Goal: Task Accomplishment & Management: Manage account settings

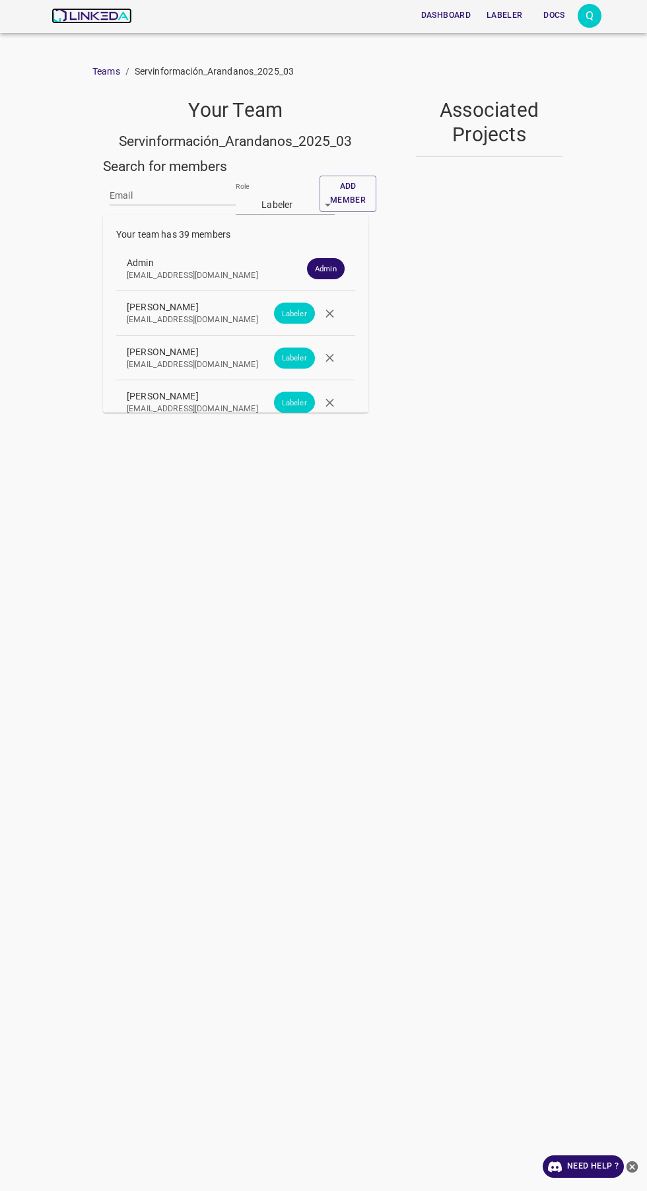
click at [114, 19] on img at bounding box center [92, 16] width 80 height 16
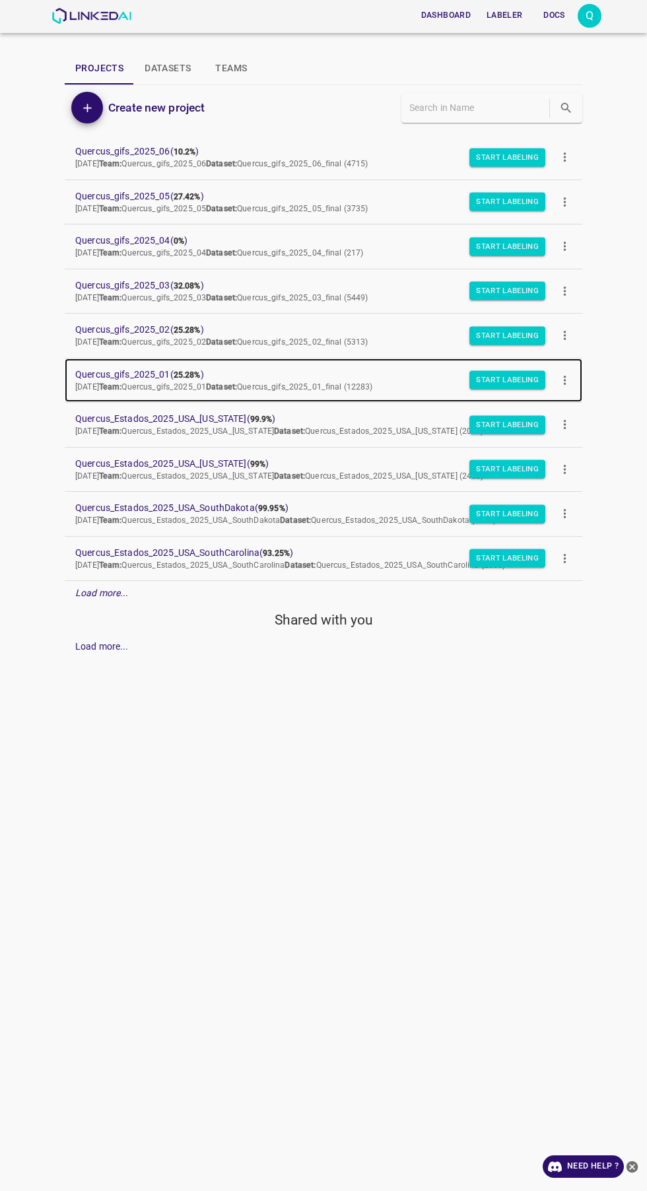
click at [153, 372] on span "Quercus_gifs_2025_01 ( 25.28% )" at bounding box center [313, 375] width 476 height 14
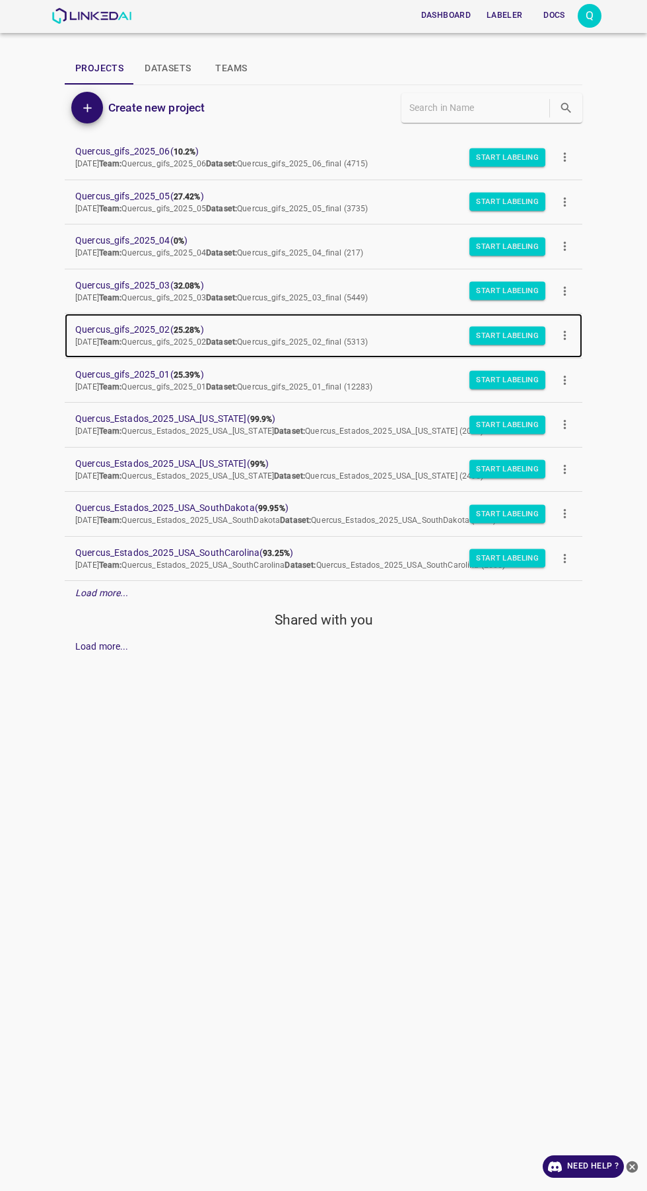
click at [177, 331] on b "25.28%" at bounding box center [187, 330] width 27 height 9
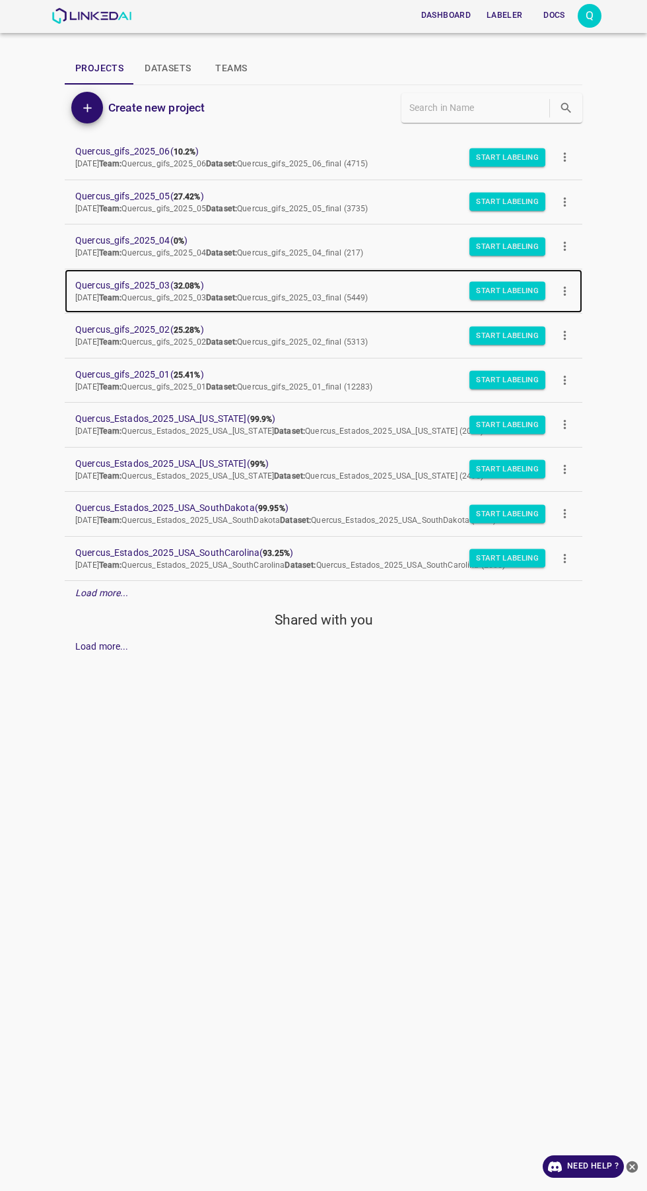
click at [165, 293] on p "Wed Sep 17 2025 Team: Quercus_gifs_2025_03 Dataset: Quercus_gifs_2025_03_final …" at bounding box center [313, 299] width 476 height 12
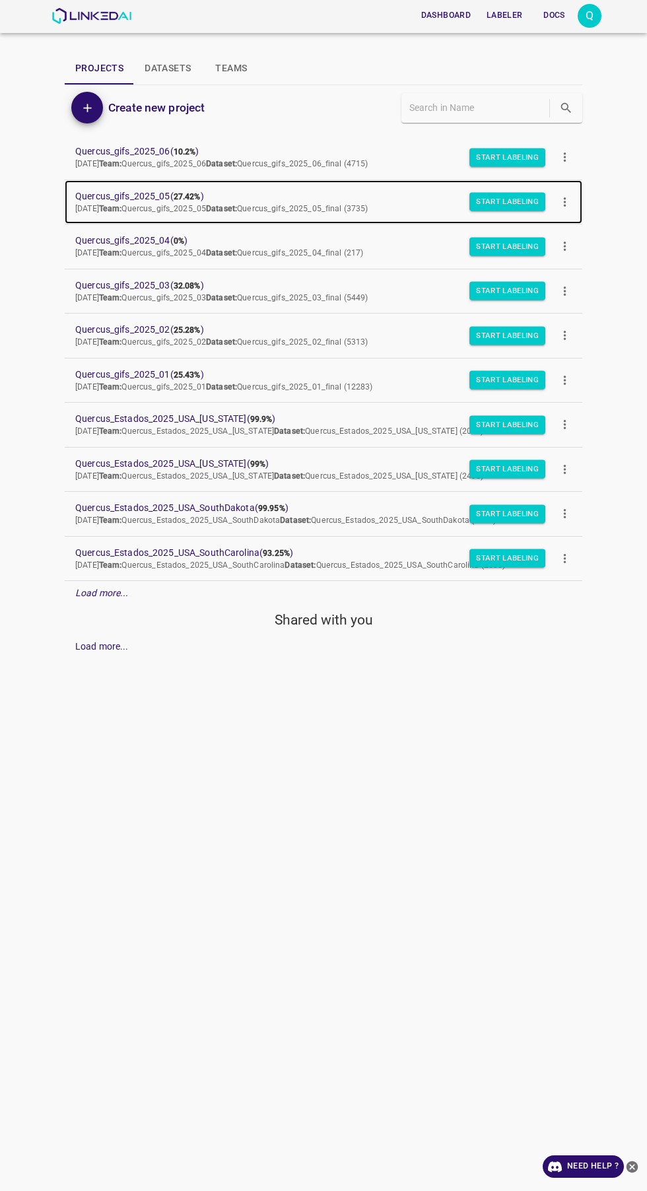
click at [168, 200] on span "Quercus_gifs_2025_05 ( 27.42% )" at bounding box center [313, 197] width 476 height 14
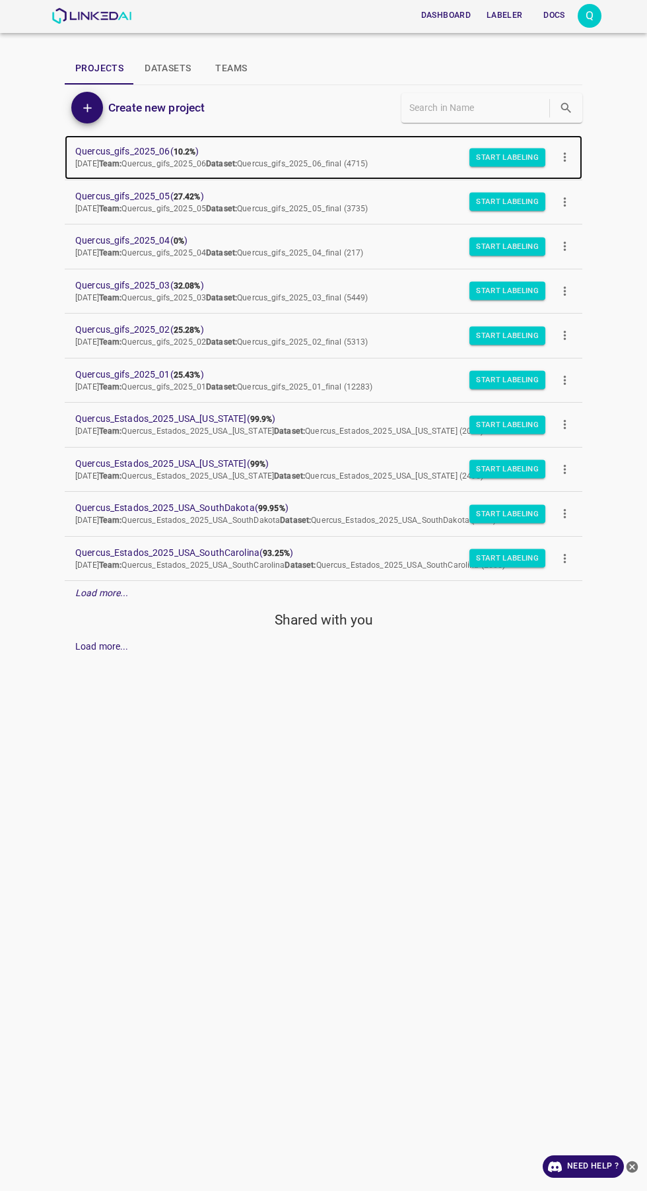
click at [168, 150] on span "Quercus_gifs_2025_06 ( 10.2% )" at bounding box center [313, 152] width 476 height 14
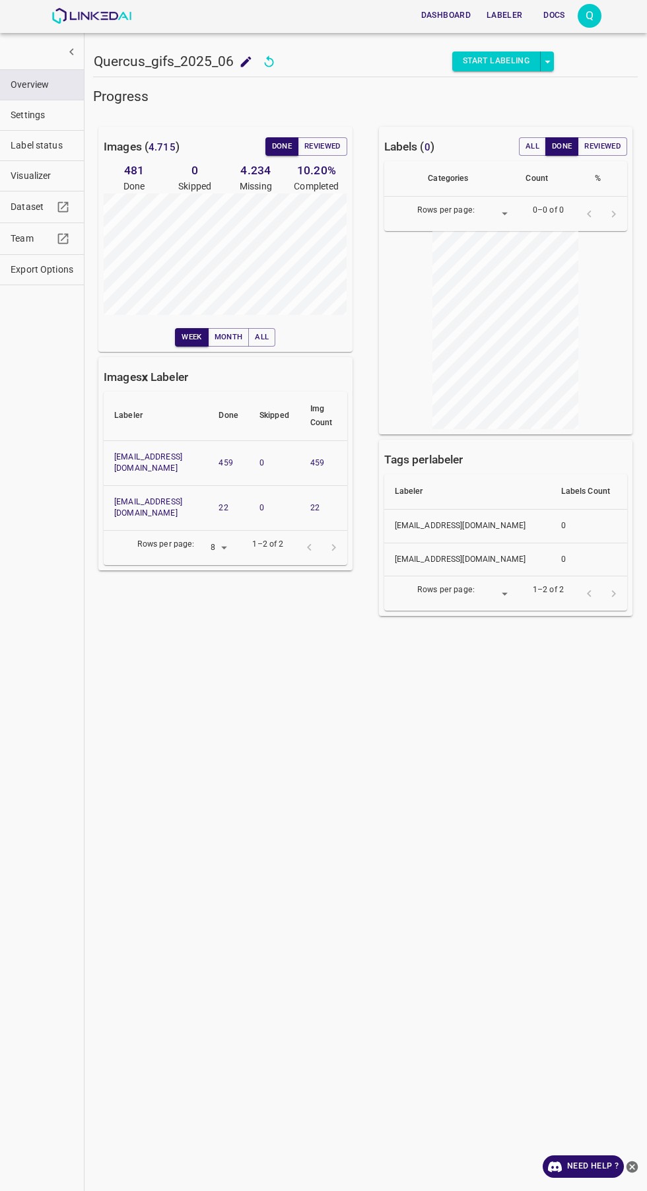
click at [352, 341] on div "Images ( 4.715 ) Done Reviewed 481 Done 0 Skipped 4.234 Missing 10.20 % Complet…" at bounding box center [217, 364] width 281 height 516
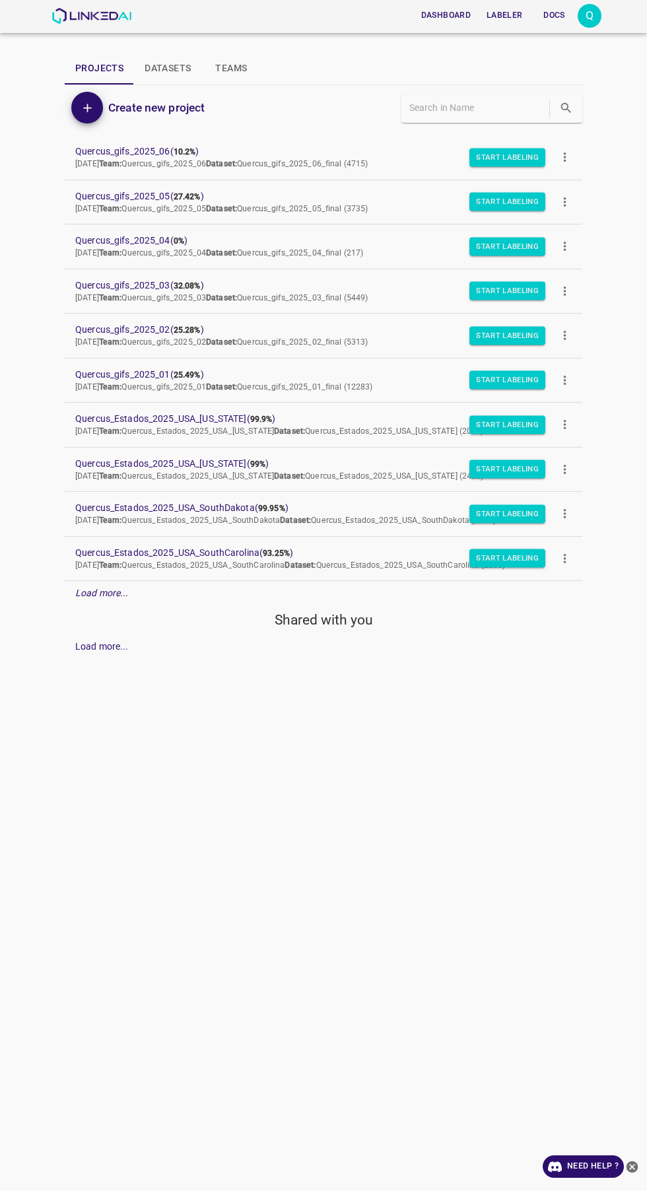
click at [312, 1031] on div "Dashboard Labeler Docs Q Projects Datasets Teams Create new project Quercus_gif…" at bounding box center [323, 595] width 647 height 1191
